Goal: Information Seeking & Learning: Find specific fact

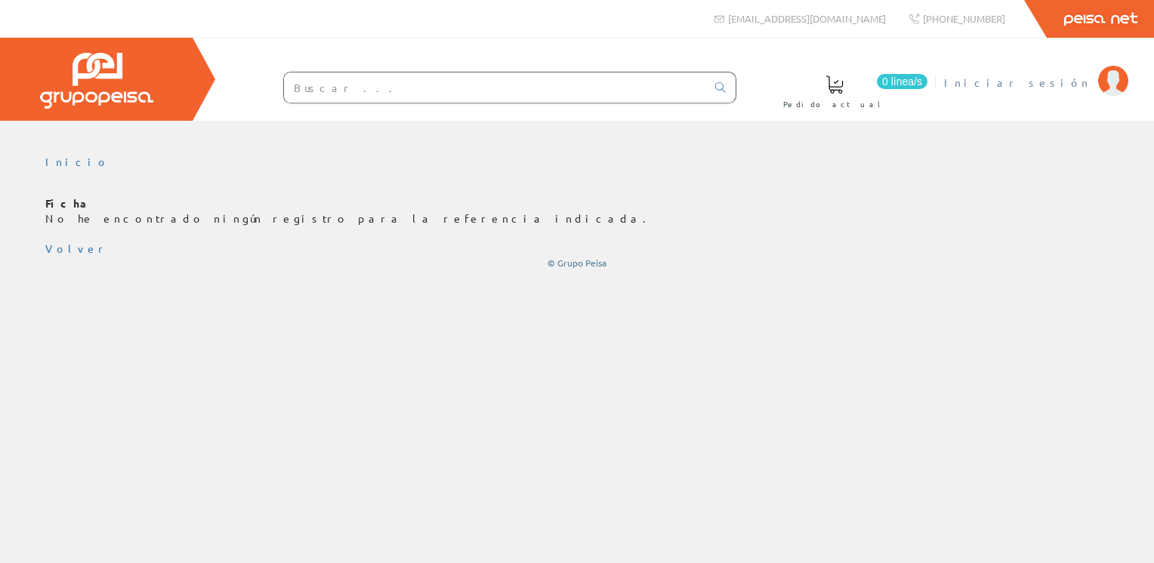
click at [1096, 84] on li "Iniciar sesión" at bounding box center [1035, 92] width 191 height 58
click at [1037, 84] on span "Iniciar sesión" at bounding box center [1017, 82] width 147 height 15
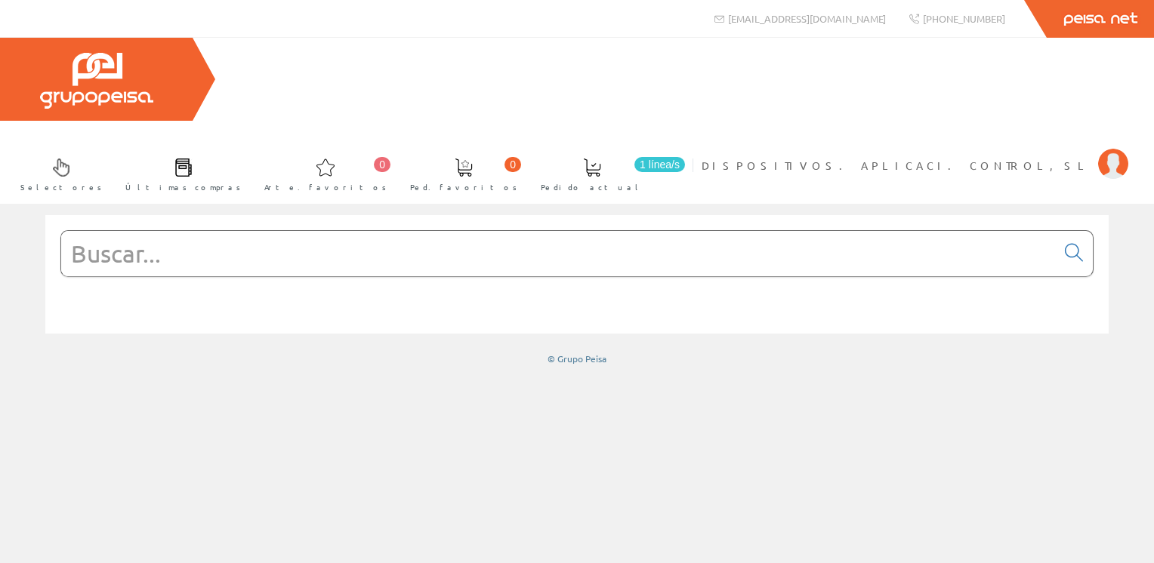
click at [383, 231] on input "text" at bounding box center [558, 253] width 995 height 45
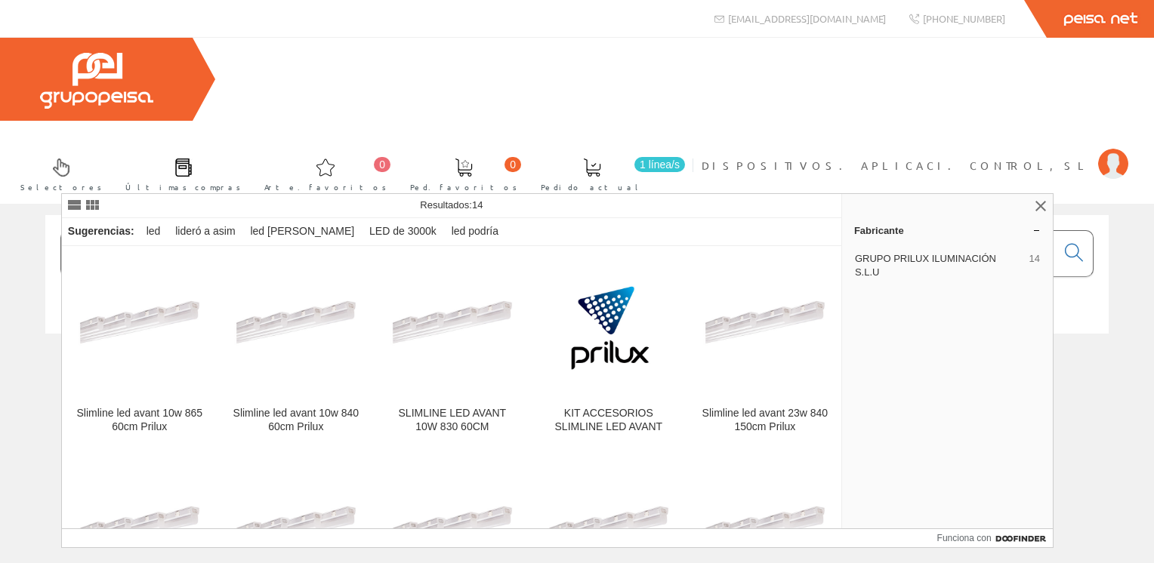
type input "SLIMLINE LED AVANT 10W"
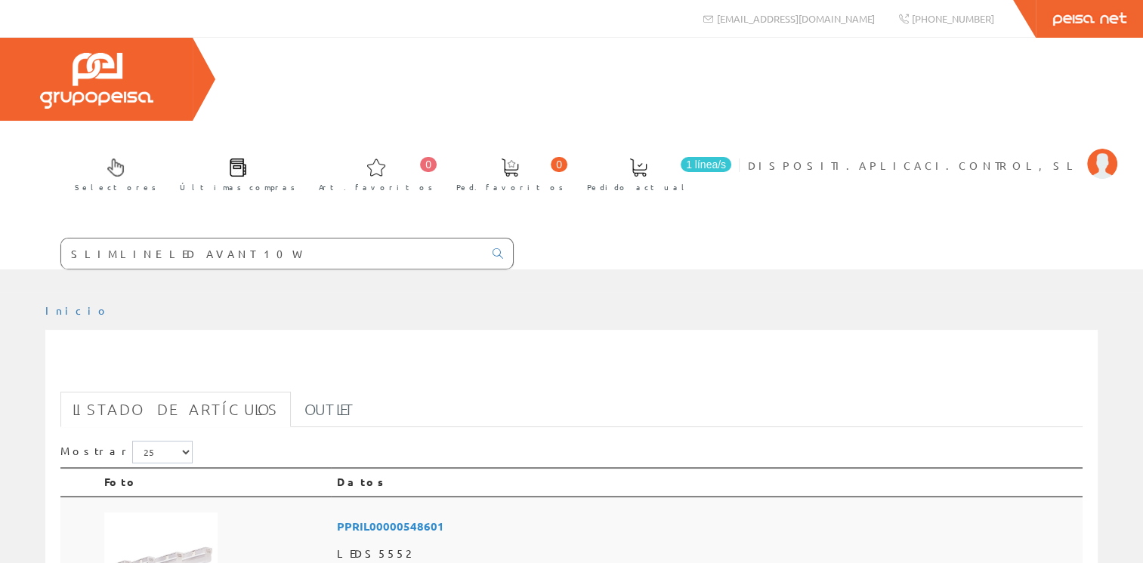
click at [175, 513] on img at bounding box center [160, 569] width 113 height 113
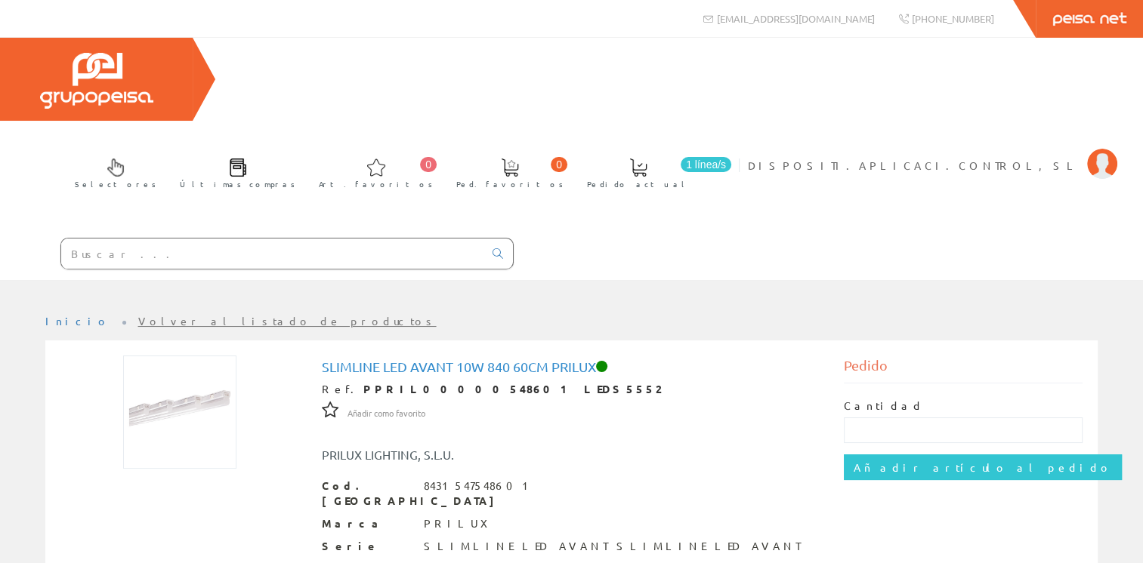
click at [188, 356] on img at bounding box center [179, 412] width 113 height 113
click at [190, 356] on img at bounding box center [179, 412] width 113 height 113
click at [1108, 149] on img at bounding box center [1102, 164] width 30 height 30
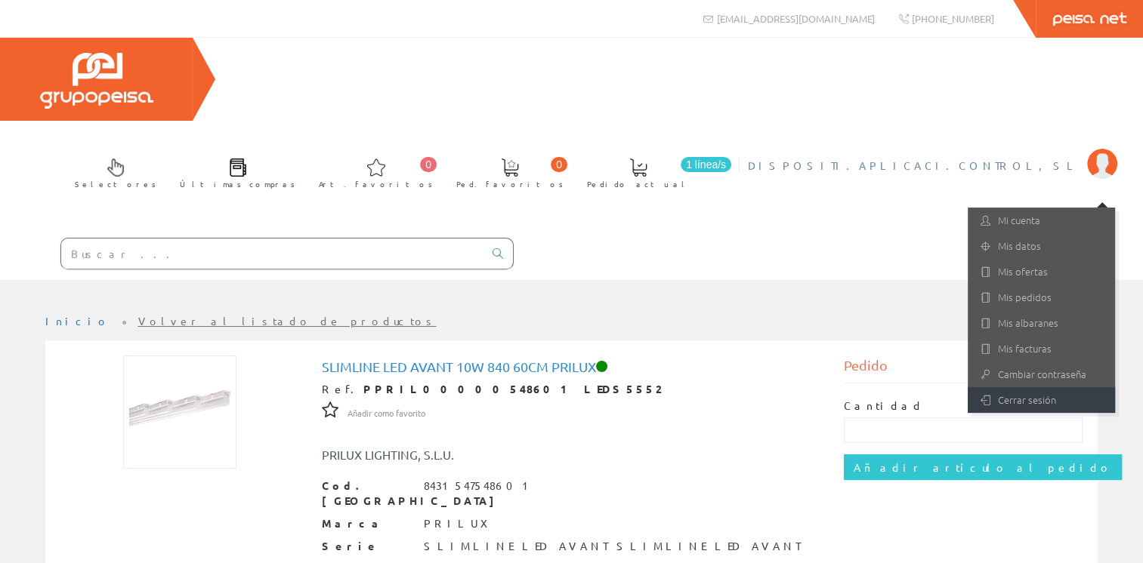
click at [1033, 387] on link "Cerrar sesión" at bounding box center [1040, 400] width 147 height 26
